Goal: Find specific page/section: Find specific page/section

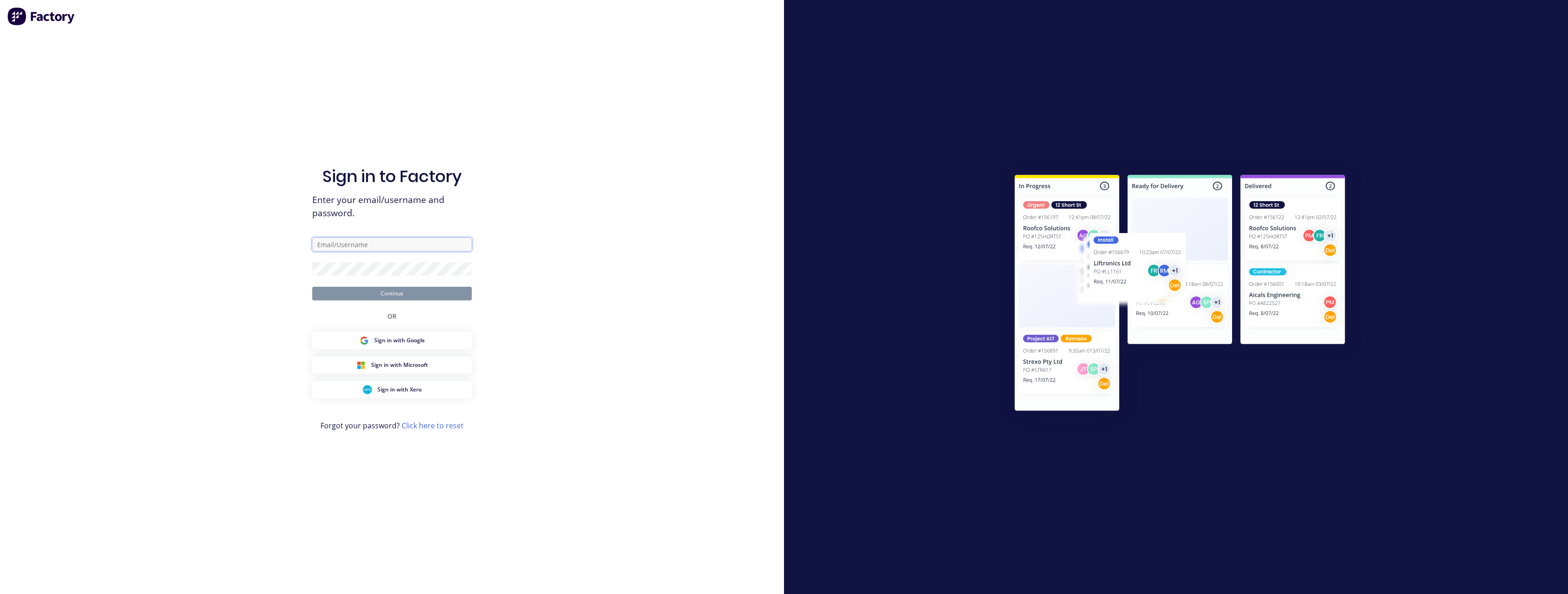
type input "budd@supamaxx.com.au"
click at [381, 295] on button "Continue" at bounding box center [392, 294] width 159 height 14
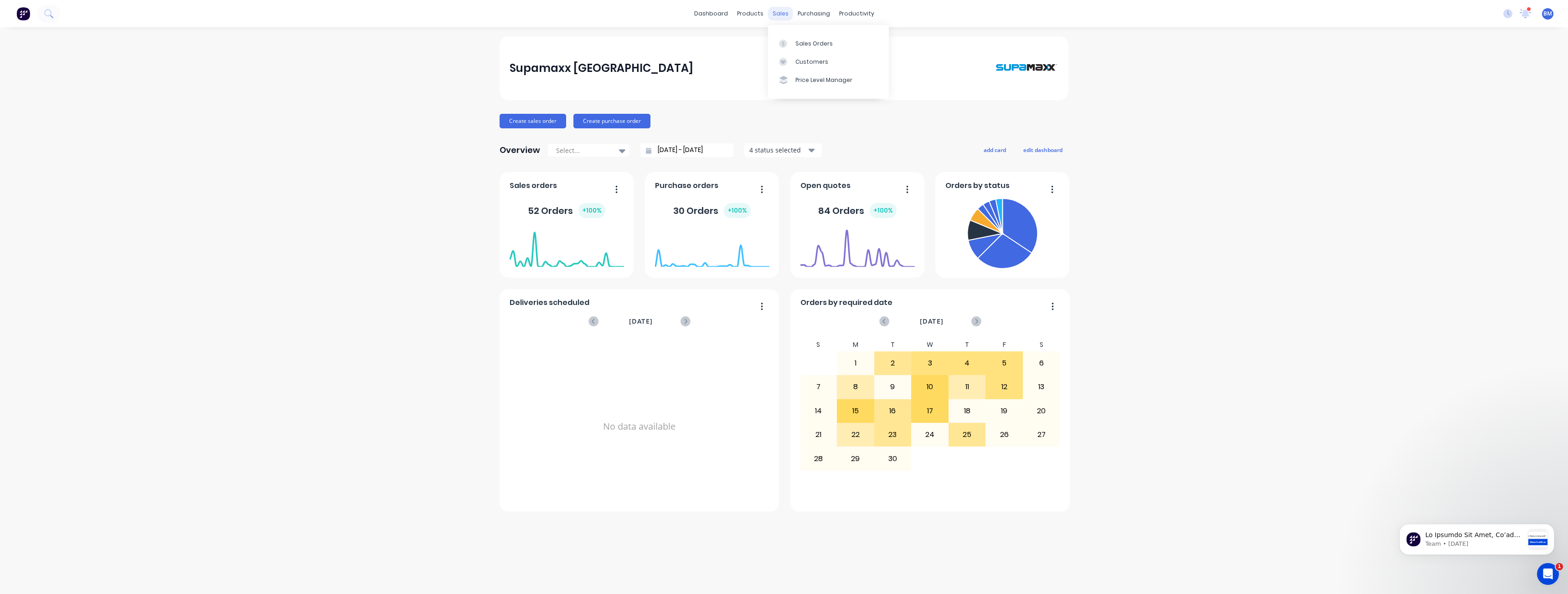
click at [781, 12] on div "sales" at bounding box center [780, 14] width 25 height 14
click at [798, 42] on div "Sales Orders" at bounding box center [814, 43] width 37 height 8
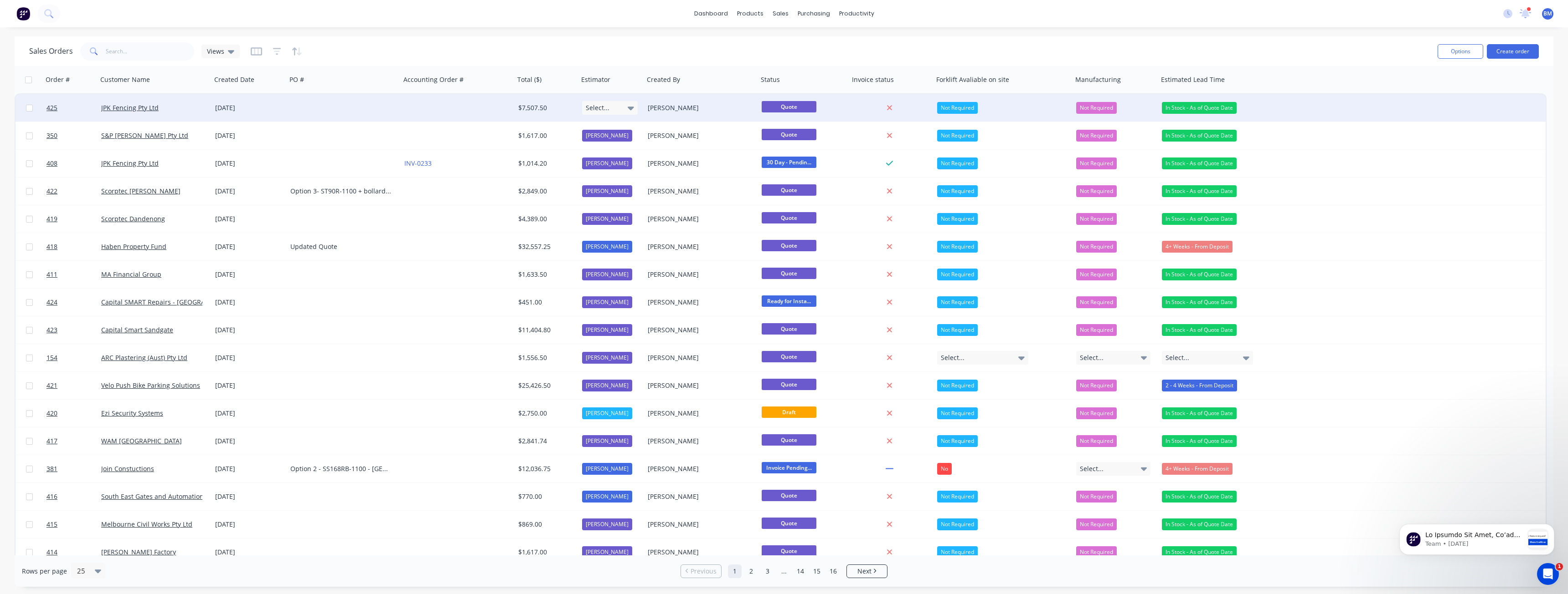
click at [318, 105] on div at bounding box center [343, 108] width 114 height 27
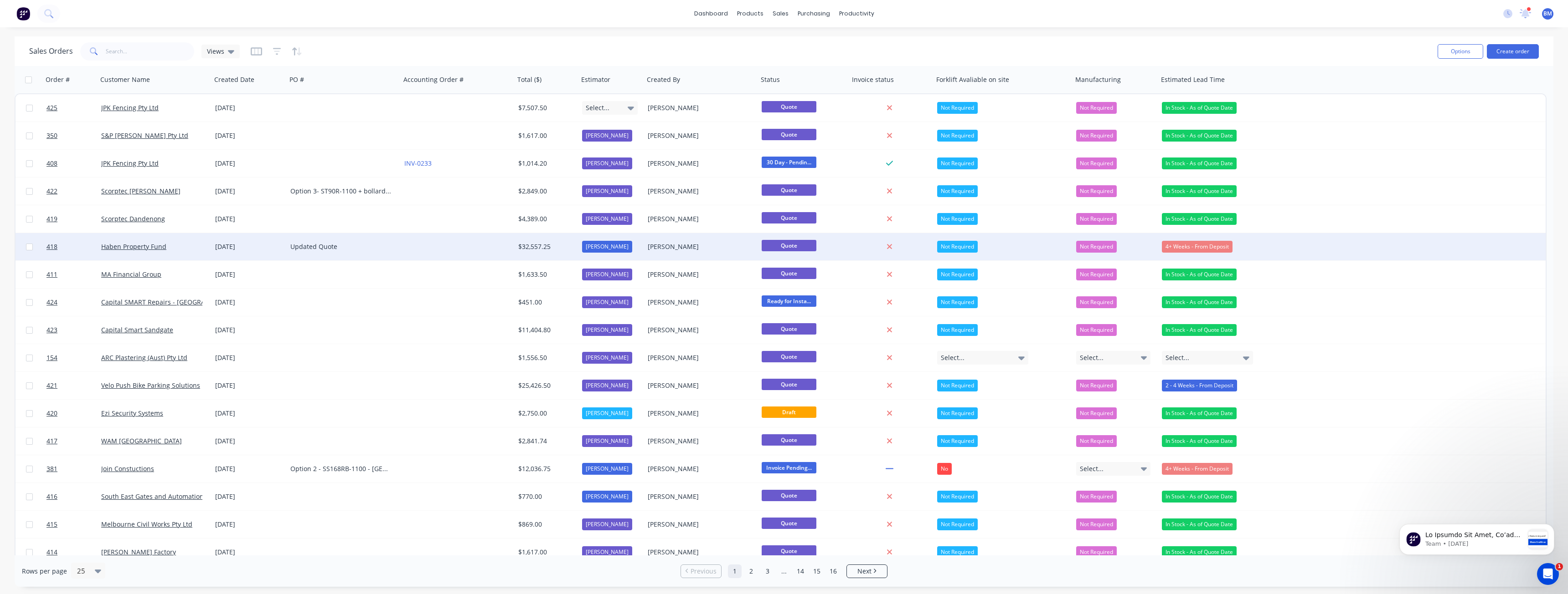
click at [409, 249] on div at bounding box center [457, 247] width 114 height 27
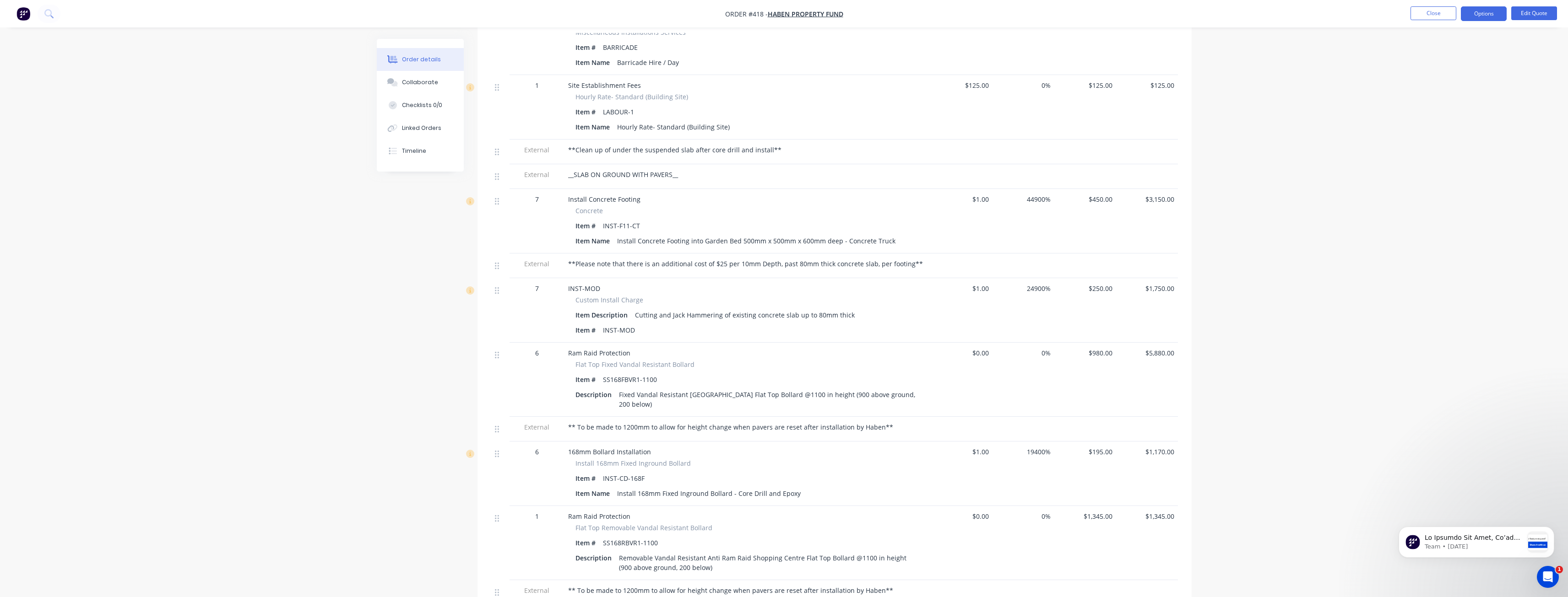
scroll to position [1190, 0]
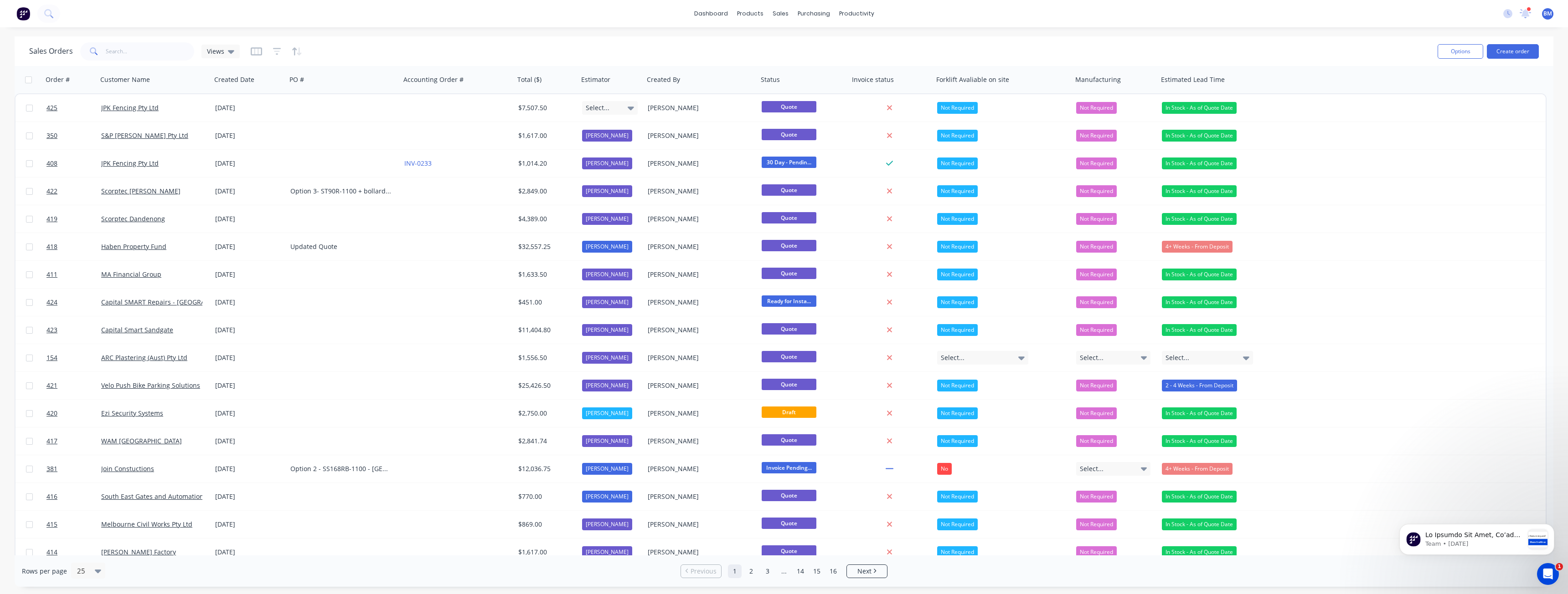
click at [346, 48] on div "Sales Orders Views" at bounding box center [729, 51] width 1401 height 22
click at [574, 46] on div "Sales Orders Views" at bounding box center [729, 51] width 1401 height 22
